Goal: Task Accomplishment & Management: Manage account settings

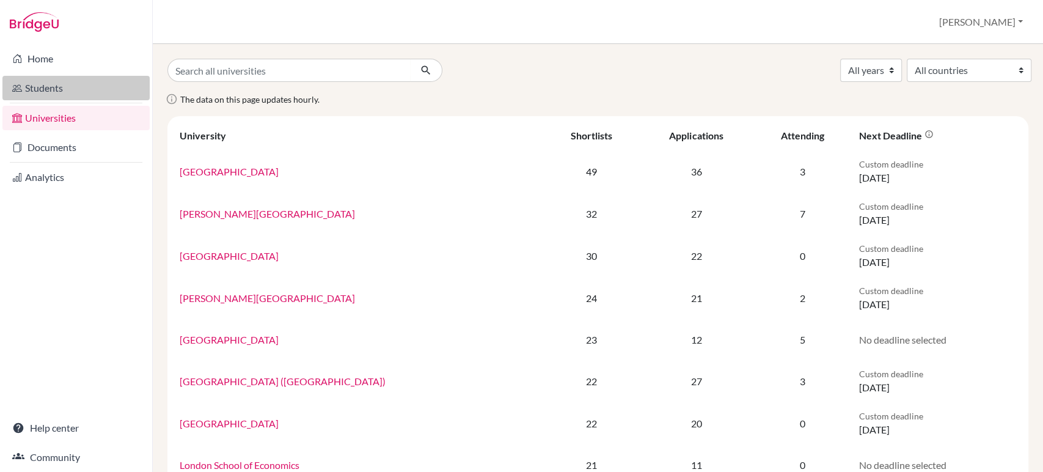
click at [29, 91] on link "Students" at bounding box center [75, 88] width 147 height 24
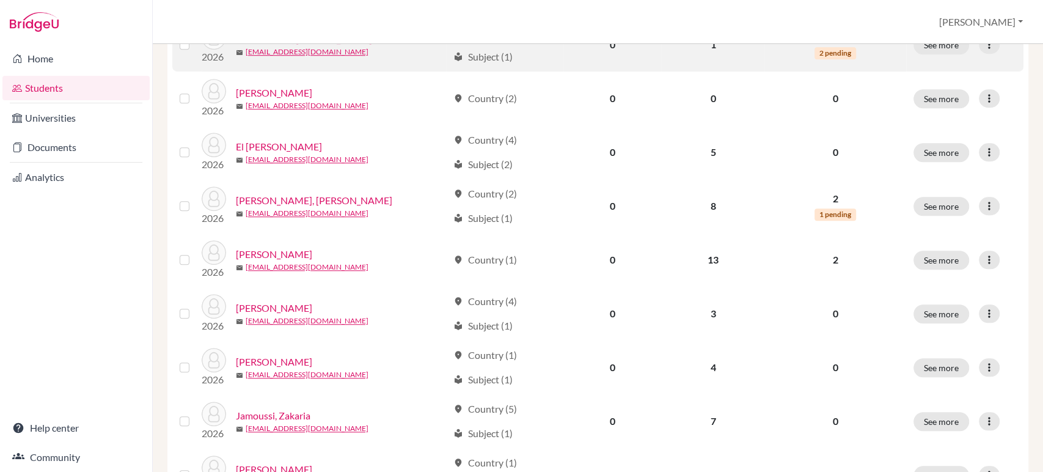
scroll to position [679, 0]
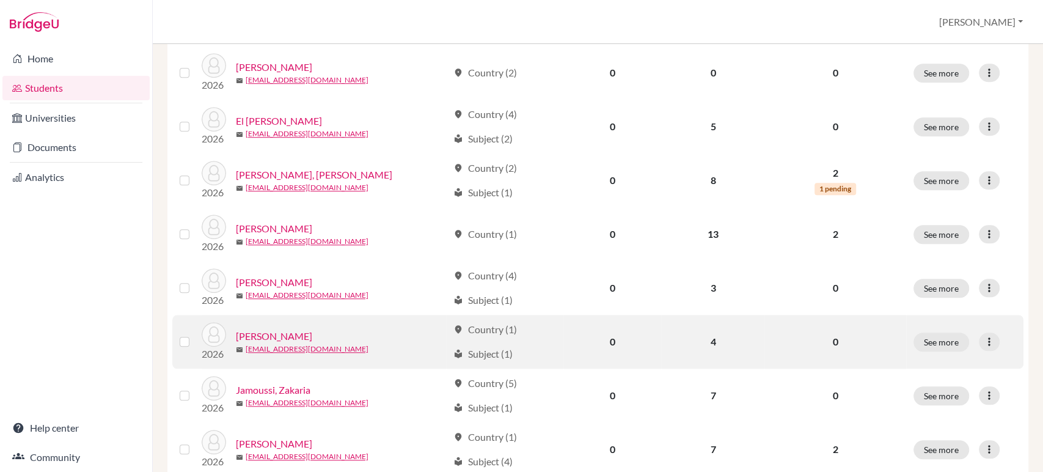
click at [282, 330] on link "[PERSON_NAME]" at bounding box center [274, 336] width 76 height 15
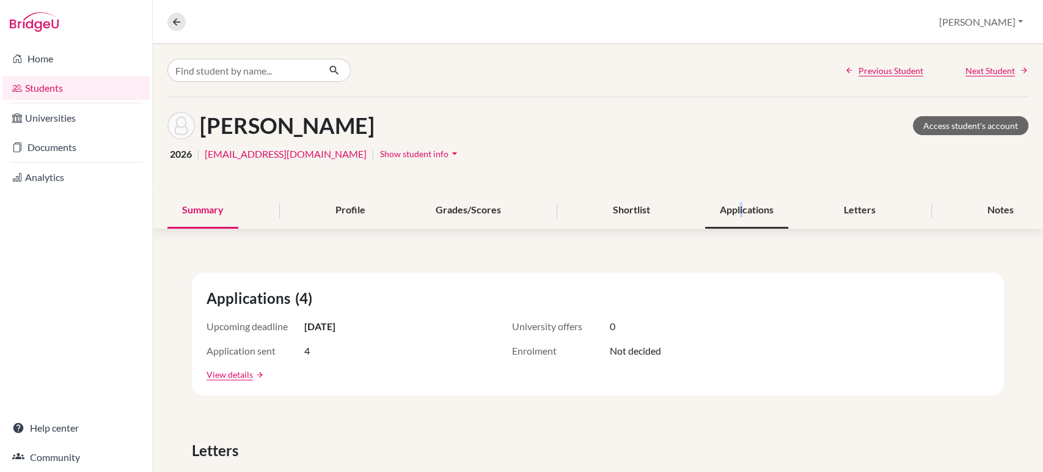
drag, startPoint x: 996, startPoint y: 358, endPoint x: 735, endPoint y: 210, distance: 300.3
click at [735, 210] on div "Applications" at bounding box center [746, 210] width 83 height 36
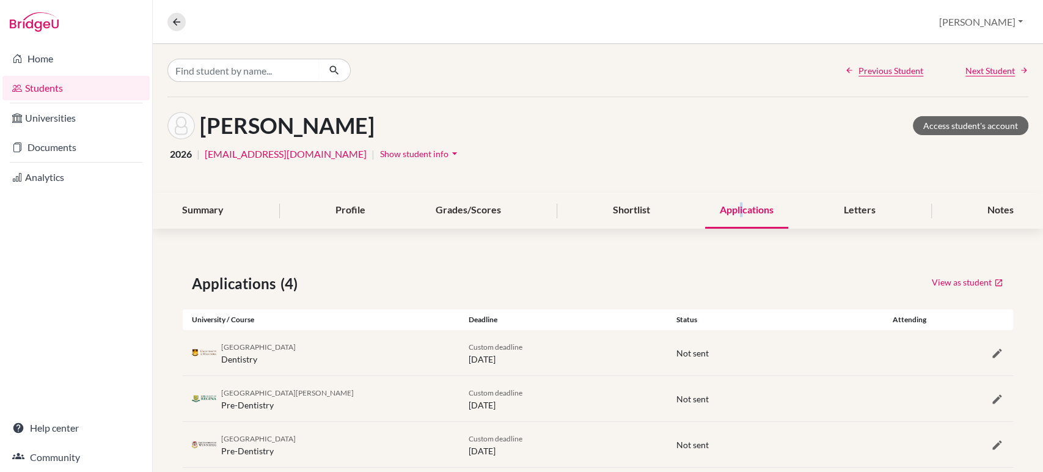
scroll to position [70, 0]
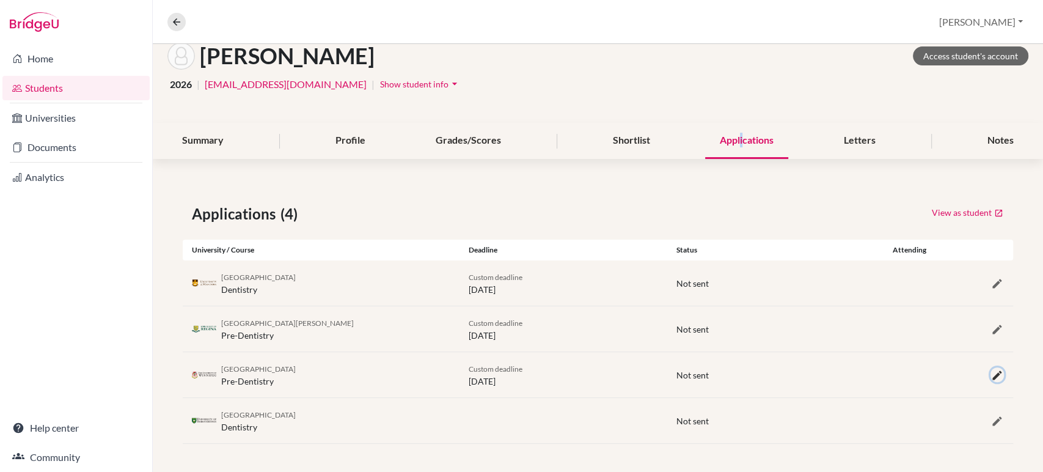
click at [991, 369] on icon "button" at bounding box center [997, 375] width 12 height 12
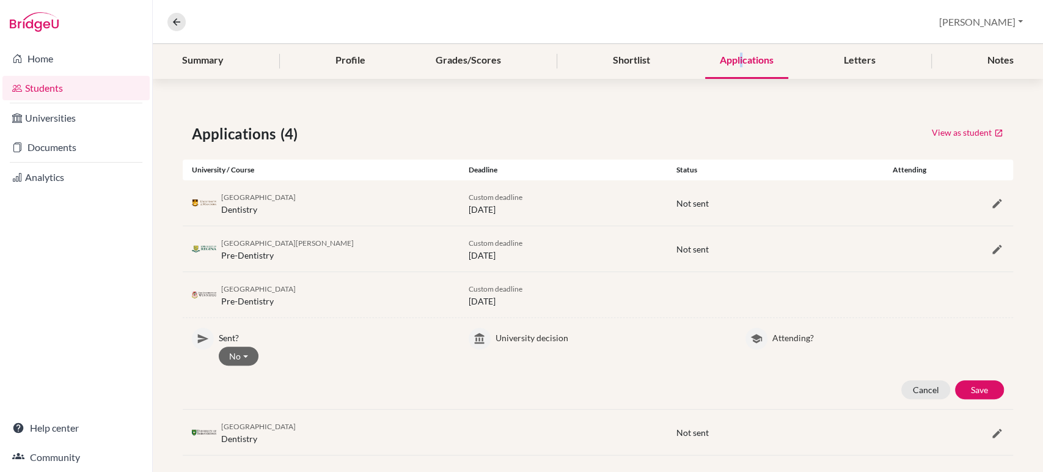
scroll to position [161, 0]
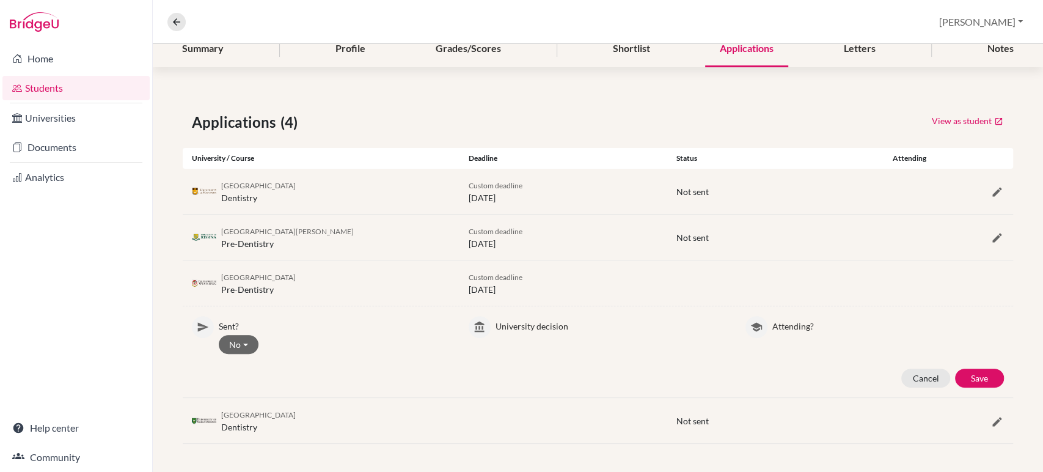
click at [430, 410] on div "University of Saskatchewan Dentistry" at bounding box center [321, 420] width 277 height 26
click at [107, 233] on div "Home Students Universities Documents Analytics Help center Community" at bounding box center [76, 258] width 152 height 428
click at [172, 19] on icon at bounding box center [176, 21] width 11 height 11
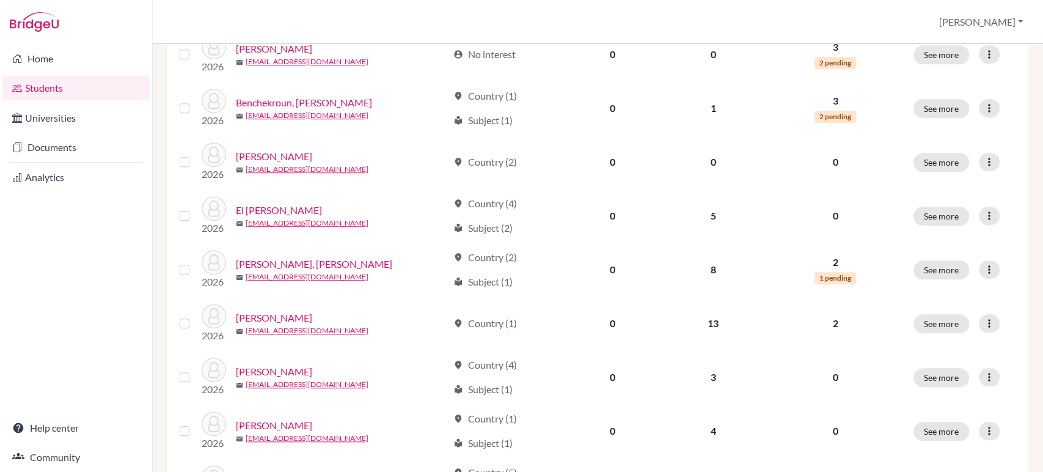
scroll to position [882, 0]
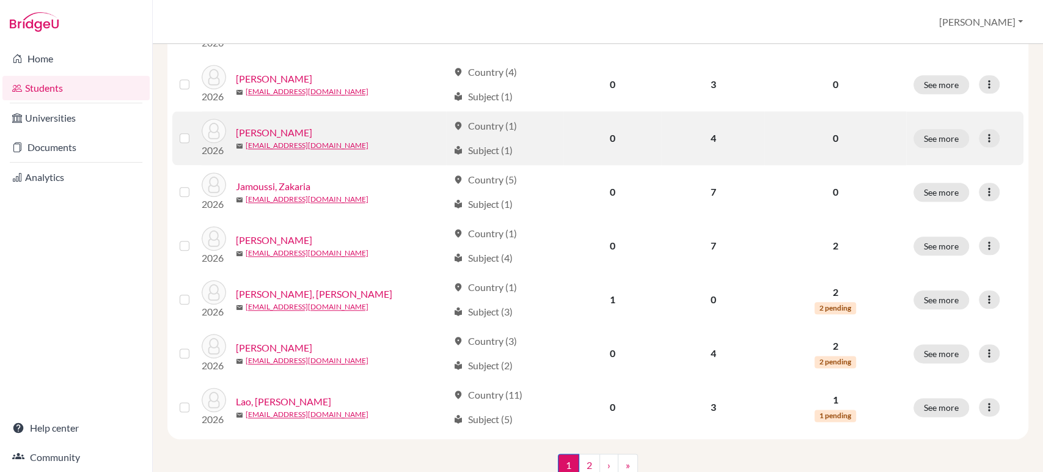
click at [277, 128] on link "[PERSON_NAME]" at bounding box center [274, 132] width 76 height 15
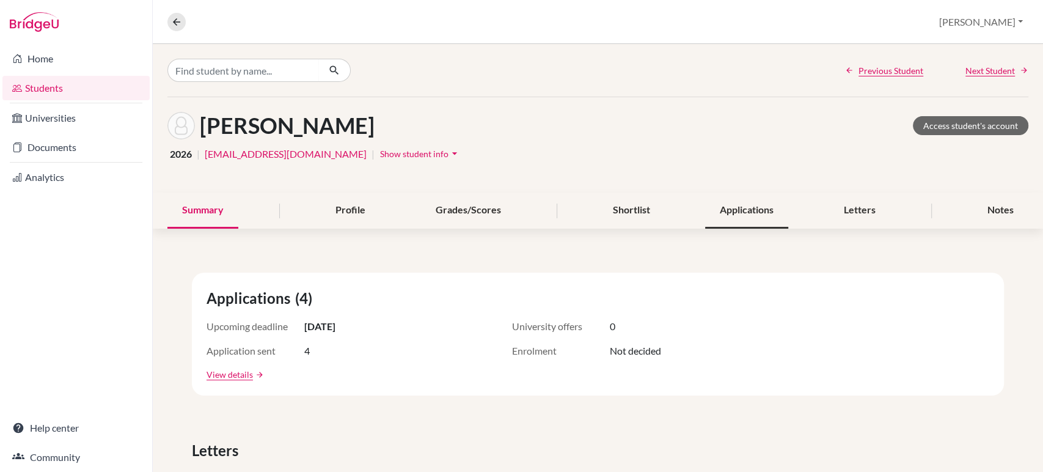
click at [742, 210] on div "Applications" at bounding box center [746, 210] width 83 height 36
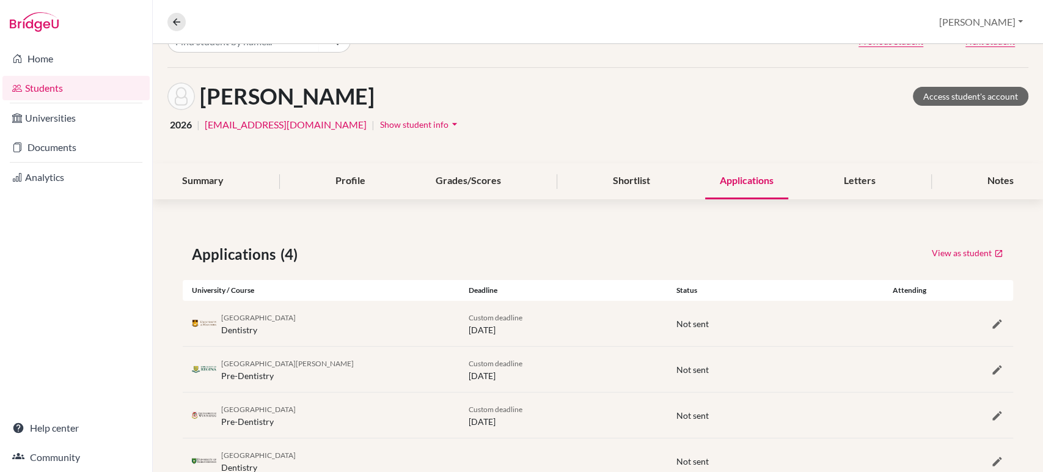
scroll to position [70, 0]
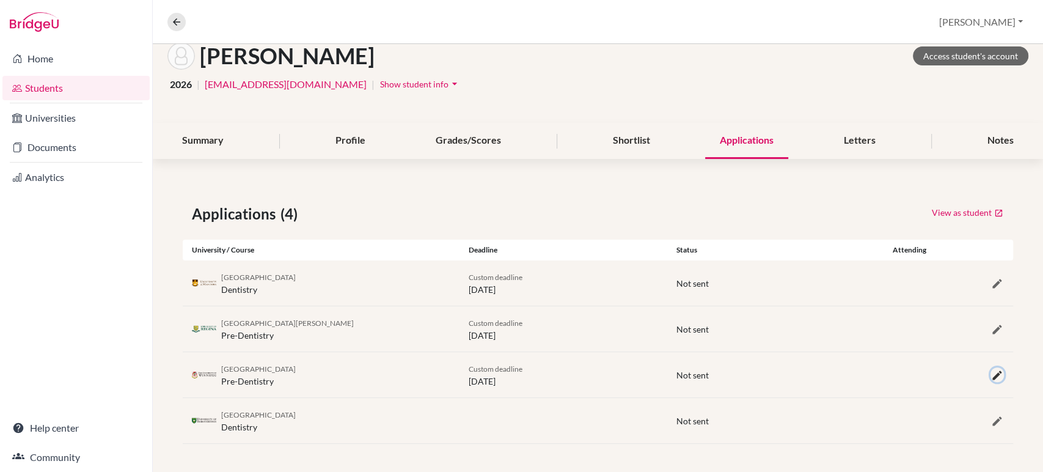
click at [991, 369] on icon "button" at bounding box center [997, 375] width 12 height 12
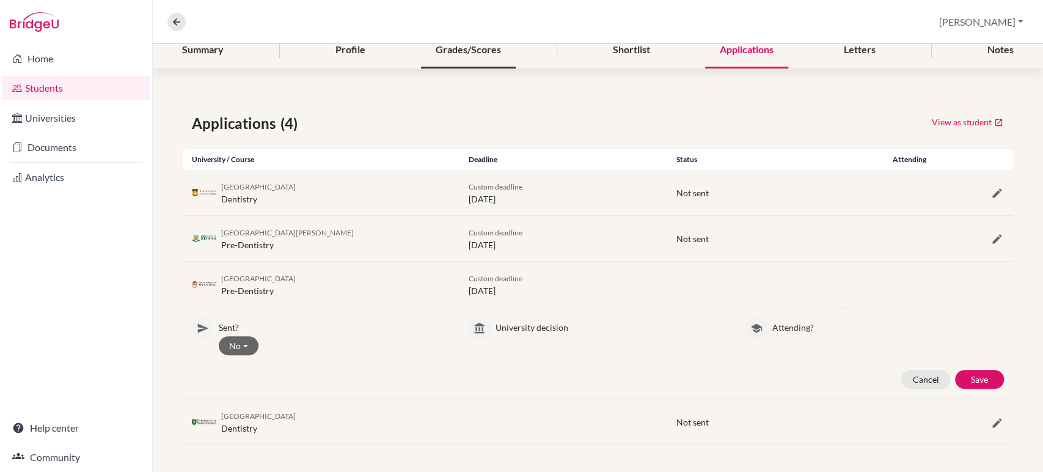
scroll to position [161, 0]
click at [236, 90] on div "Applications (4) View as student University / Course Deadline Status Attending …" at bounding box center [598, 277] width 890 height 391
click at [989, 368] on div "Cancel Save" at bounding box center [598, 377] width 830 height 19
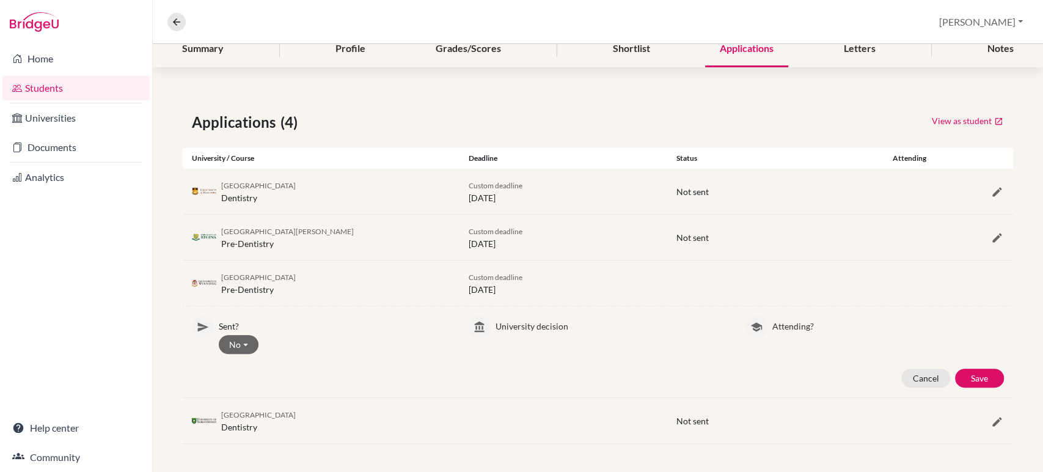
click at [989, 368] on div "Cancel Save" at bounding box center [598, 377] width 830 height 19
click at [178, 29] on button at bounding box center [176, 22] width 18 height 18
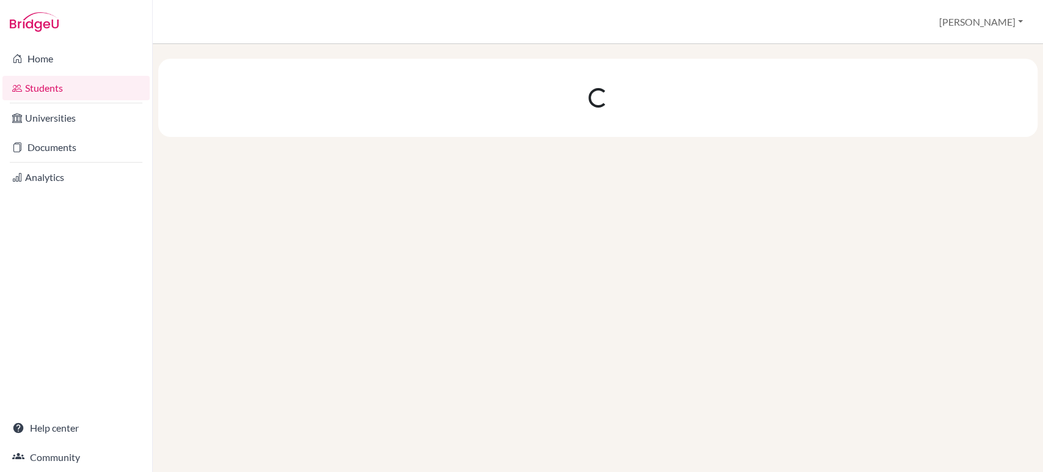
click at [996, 357] on div at bounding box center [598, 258] width 890 height 428
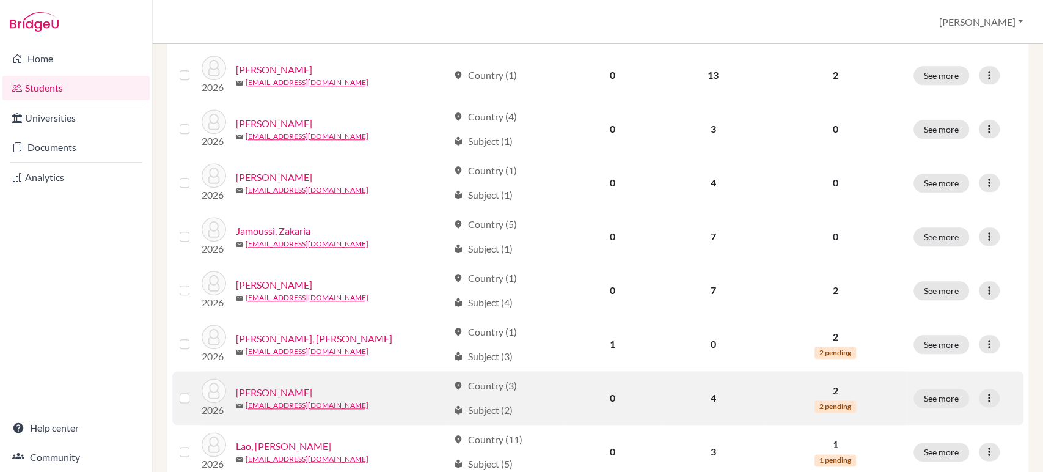
scroll to position [882, 0]
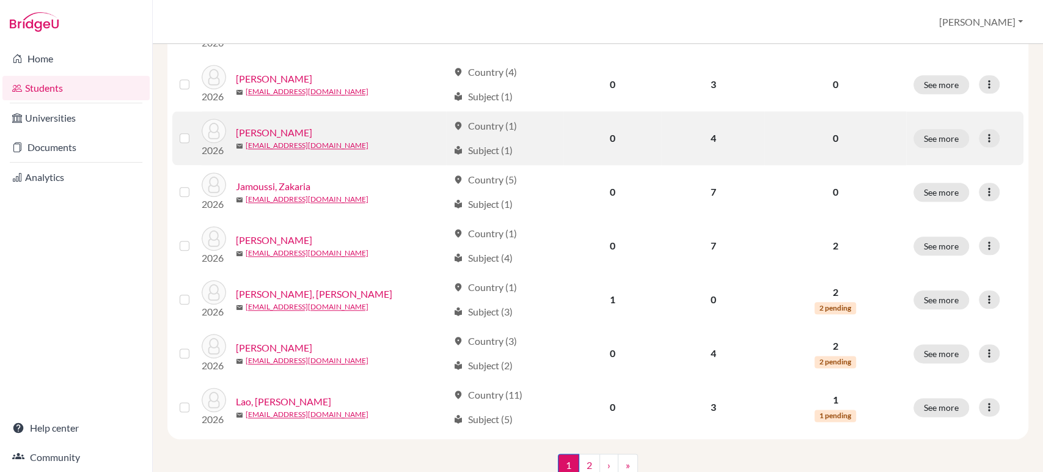
click at [288, 134] on link "[PERSON_NAME]" at bounding box center [274, 132] width 76 height 15
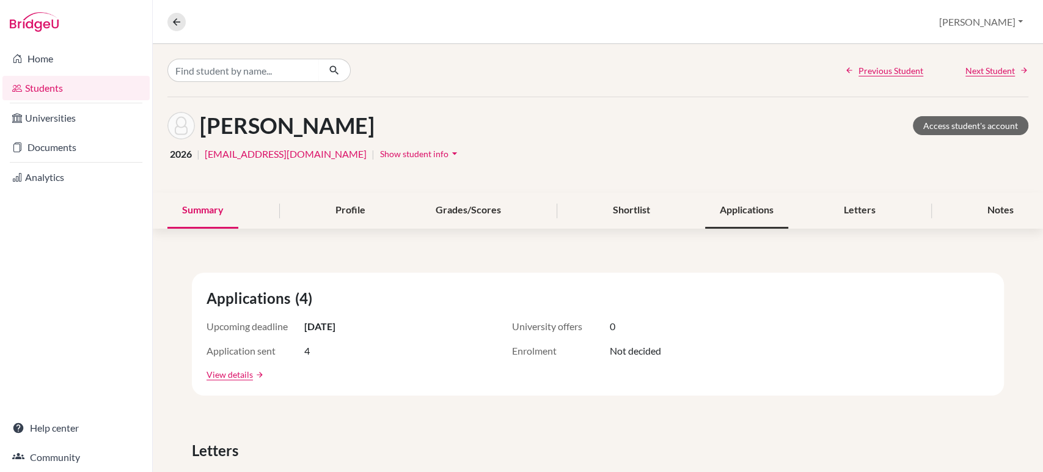
click at [745, 212] on div "Applications" at bounding box center [746, 210] width 83 height 36
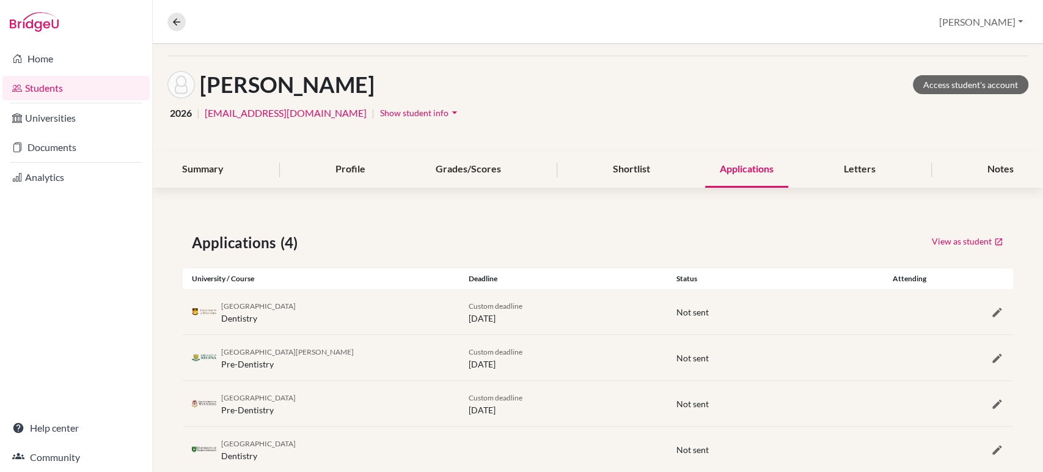
scroll to position [70, 0]
